Goal: Information Seeking & Learning: Check status

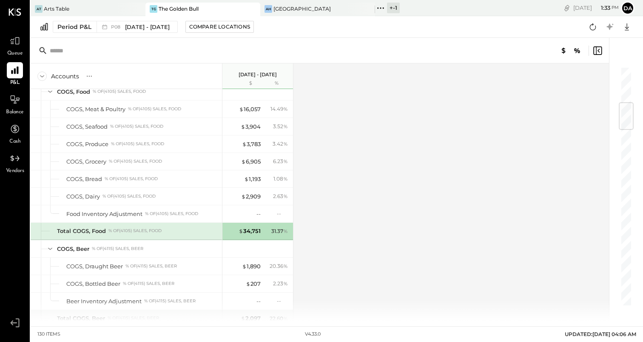
scroll to position [301, 0]
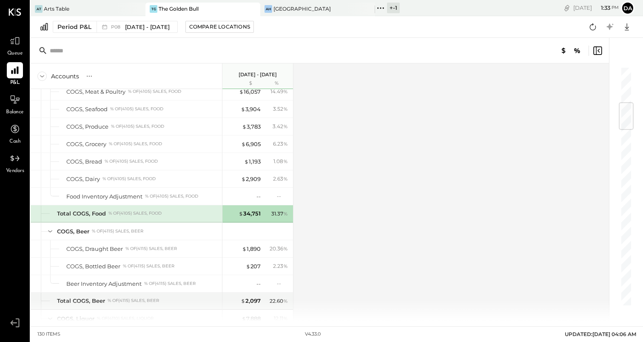
scroll to position [319, 0]
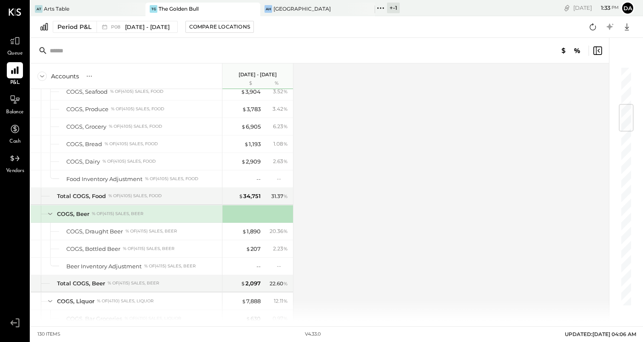
scroll to position [301, 0]
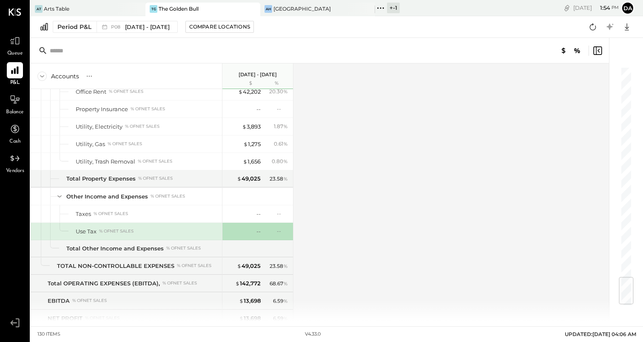
scroll to position [1776, 0]
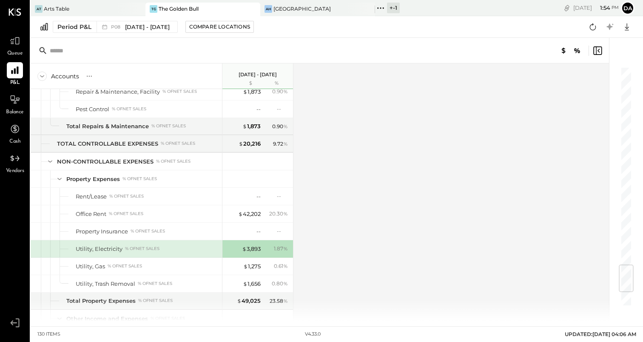
scroll to position [1609, 0]
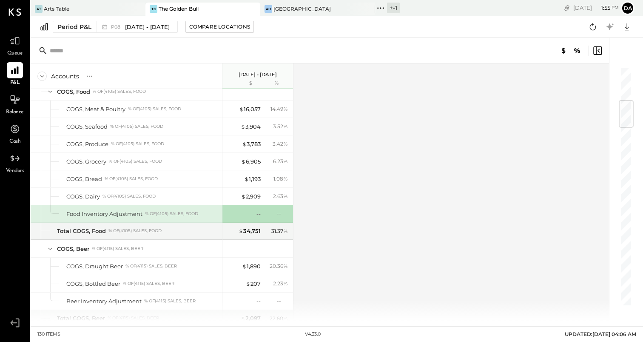
scroll to position [301, 0]
